Goal: Transaction & Acquisition: Obtain resource

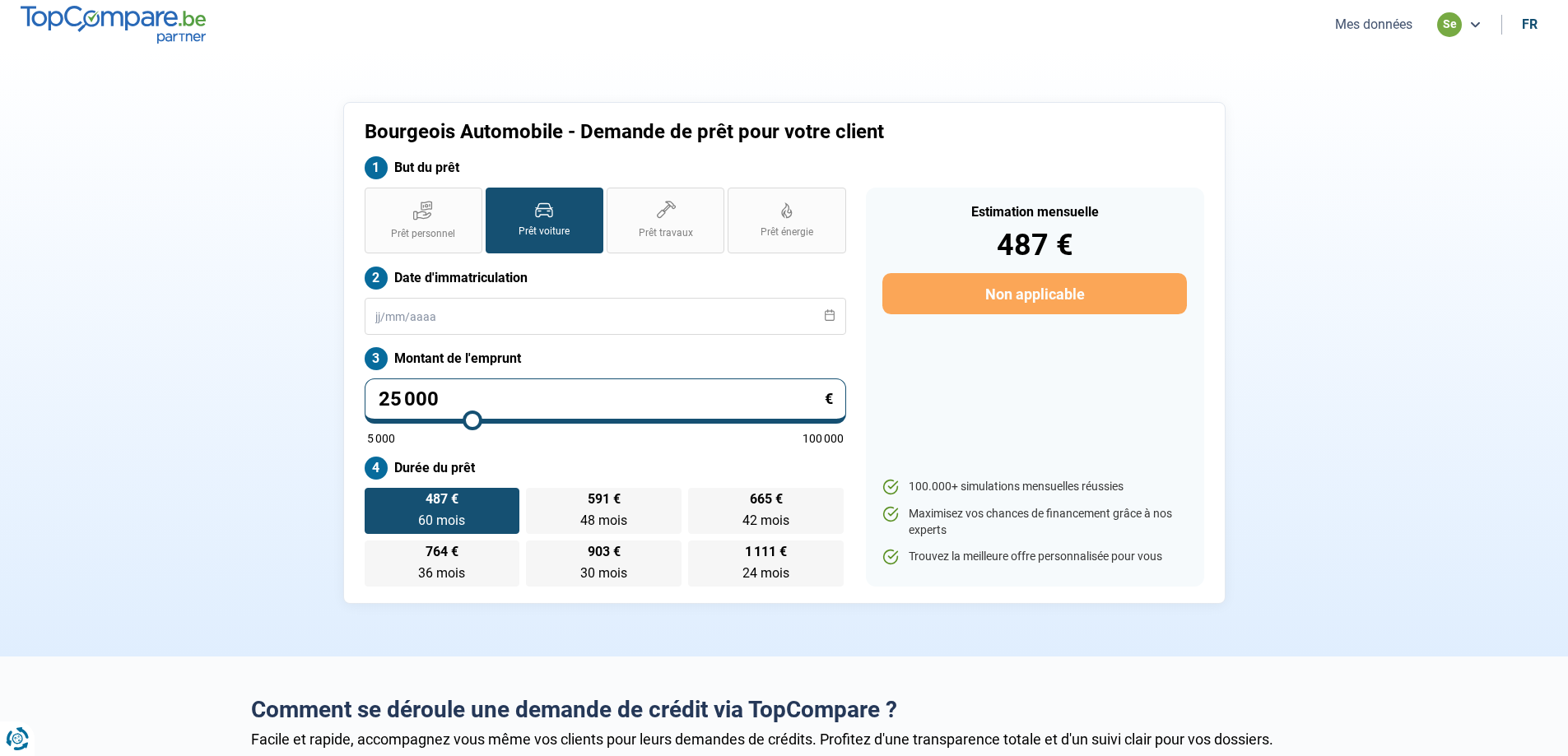
click at [1368, 20] on button "Mes données" at bounding box center [1373, 24] width 87 height 17
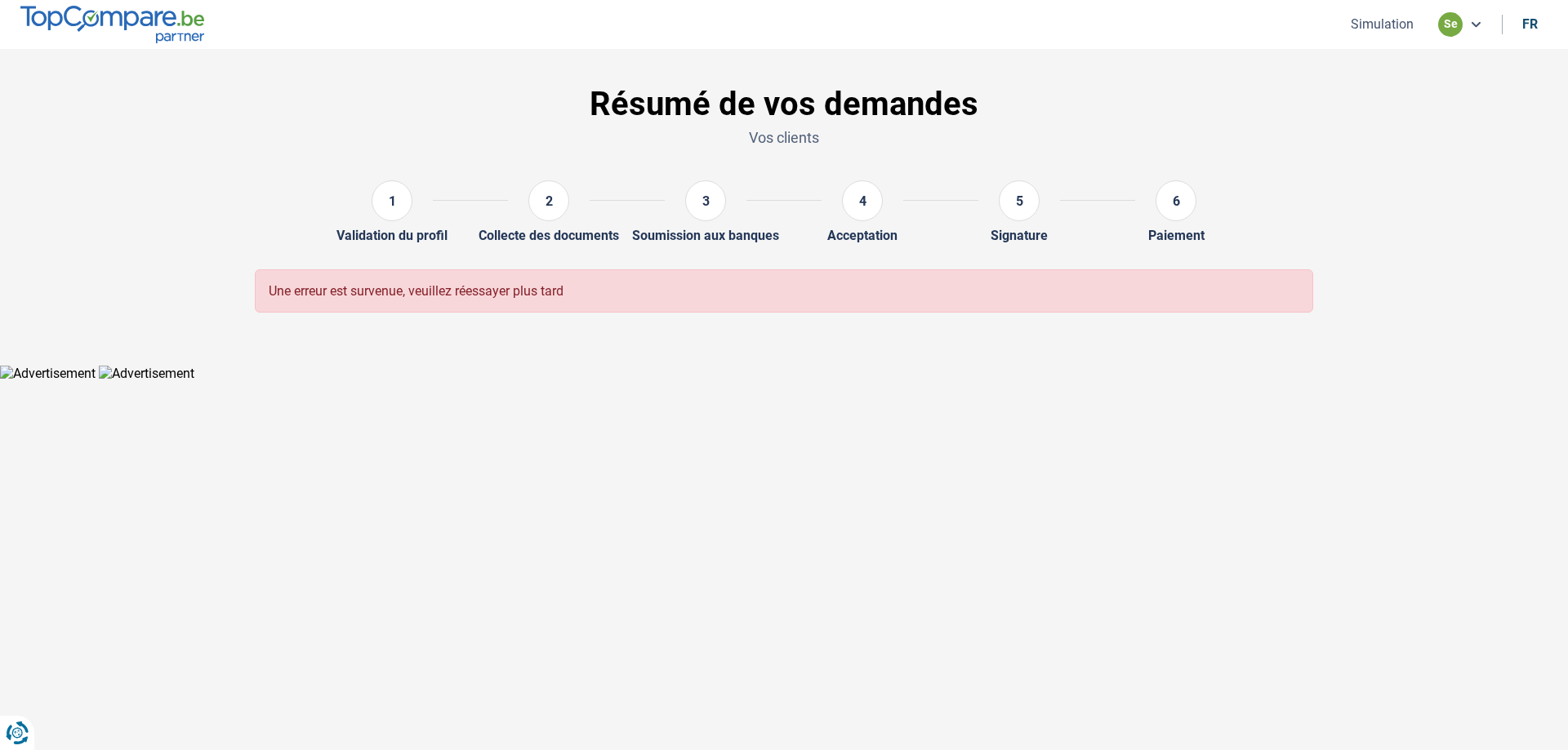
click at [397, 204] on div "1" at bounding box center [391, 201] width 41 height 41
click at [1371, 29] on button "Simulation" at bounding box center [1382, 24] width 73 height 17
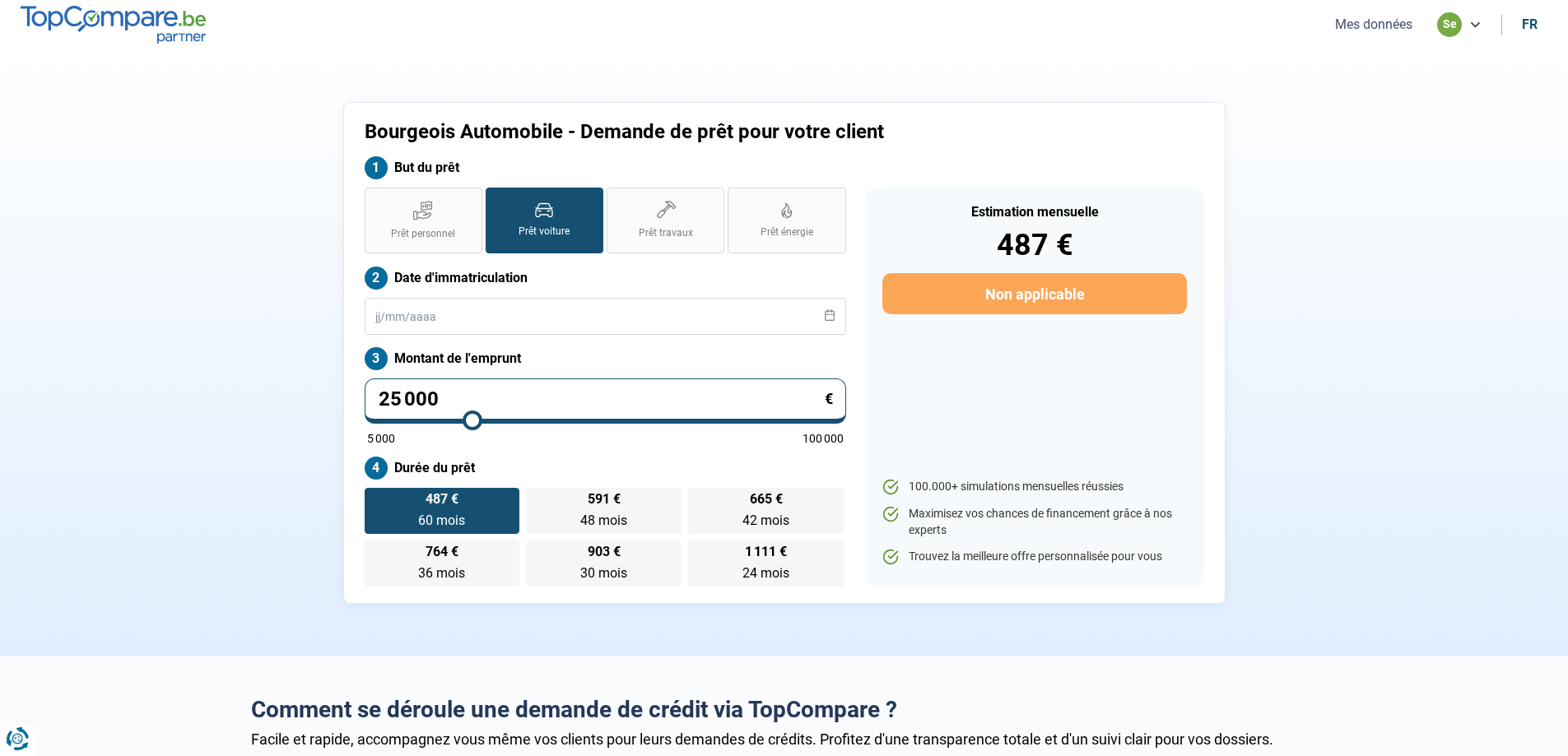
click at [1381, 31] on button "Mes données" at bounding box center [1373, 24] width 87 height 17
